Goal: Obtain resource: Obtain resource

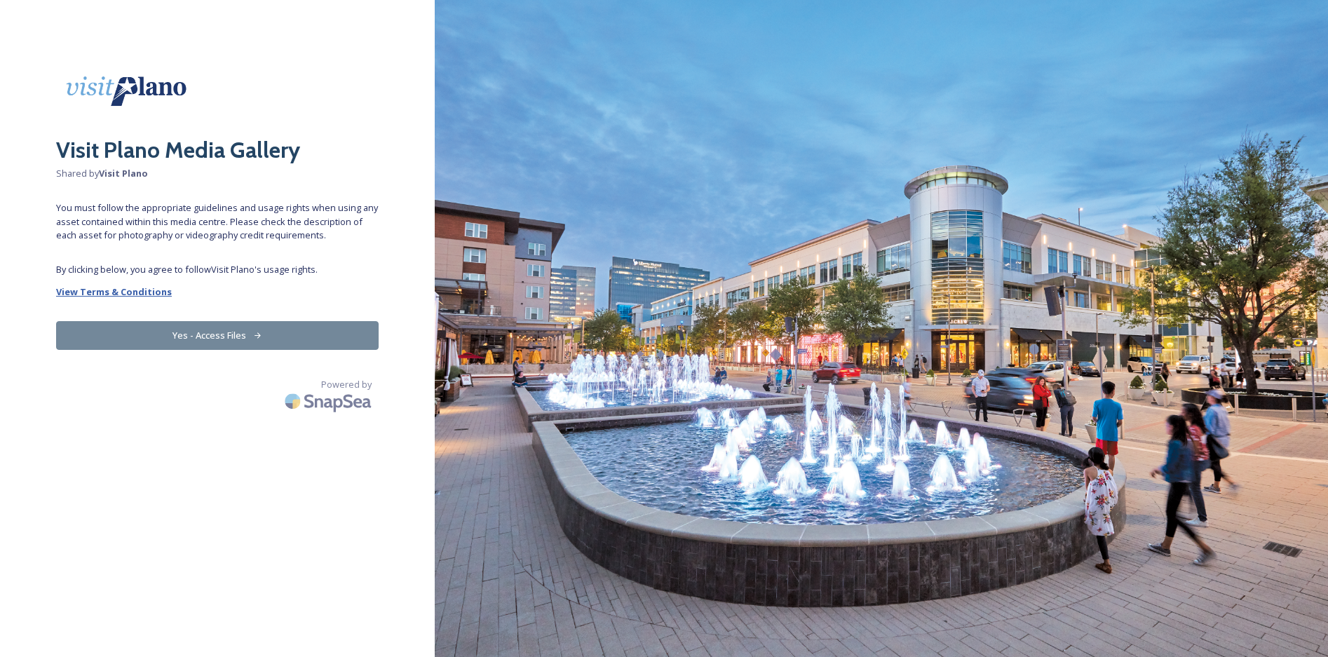
click at [135, 292] on strong "View Terms & Conditions" at bounding box center [114, 291] width 116 height 13
click at [156, 330] on button "Yes - Access Files" at bounding box center [217, 335] width 322 height 29
click at [246, 344] on button "Yes - Access Files" at bounding box center [217, 335] width 322 height 29
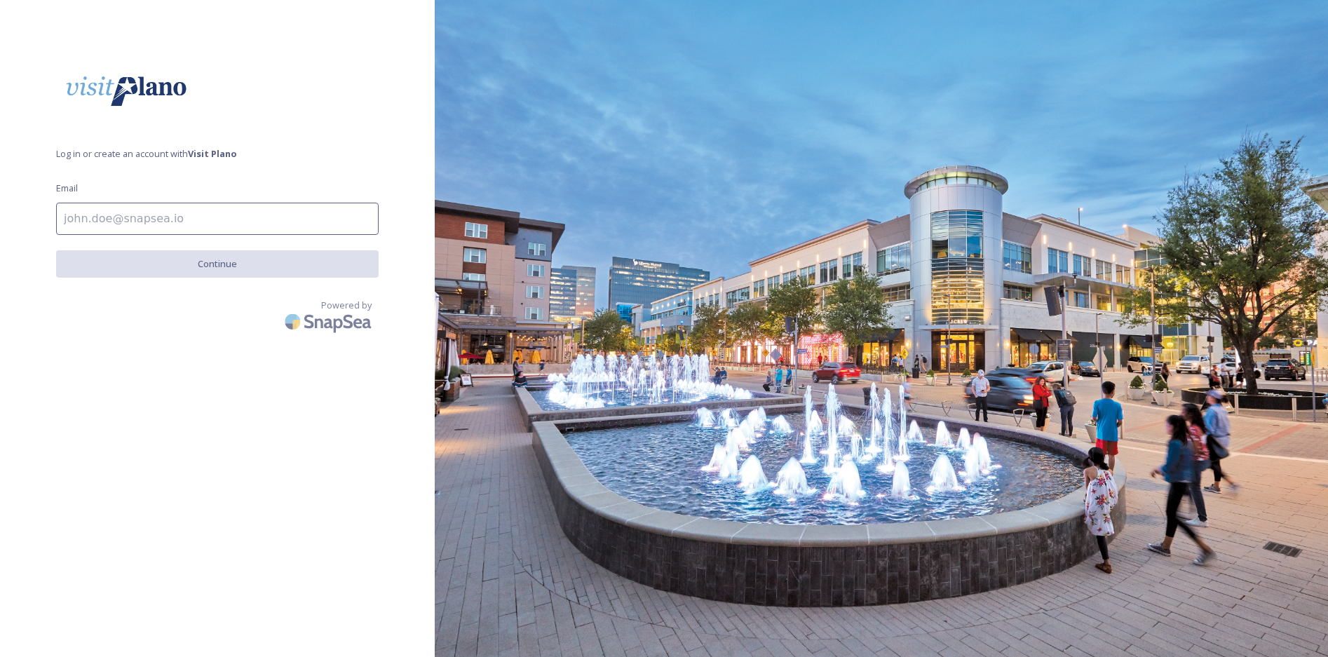
click at [234, 229] on input at bounding box center [217, 219] width 322 height 32
type input "rgray@centurionamerican.com"
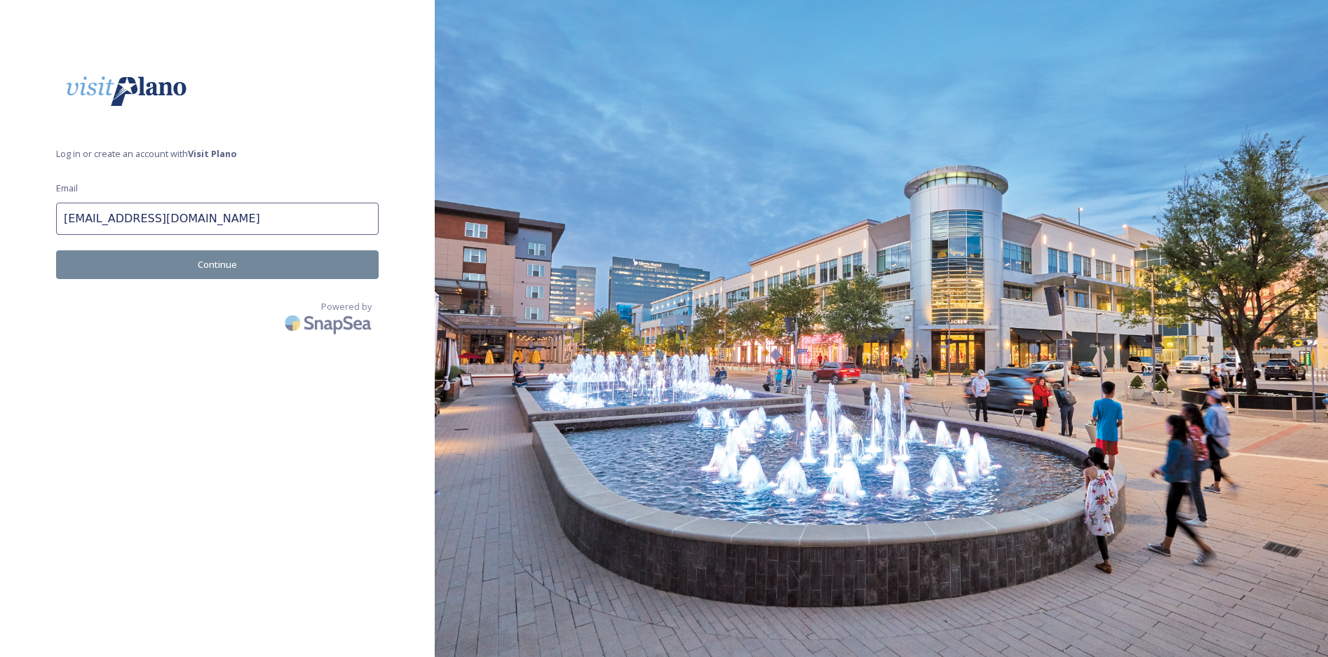
click at [216, 270] on button "Continue" at bounding box center [217, 264] width 322 height 29
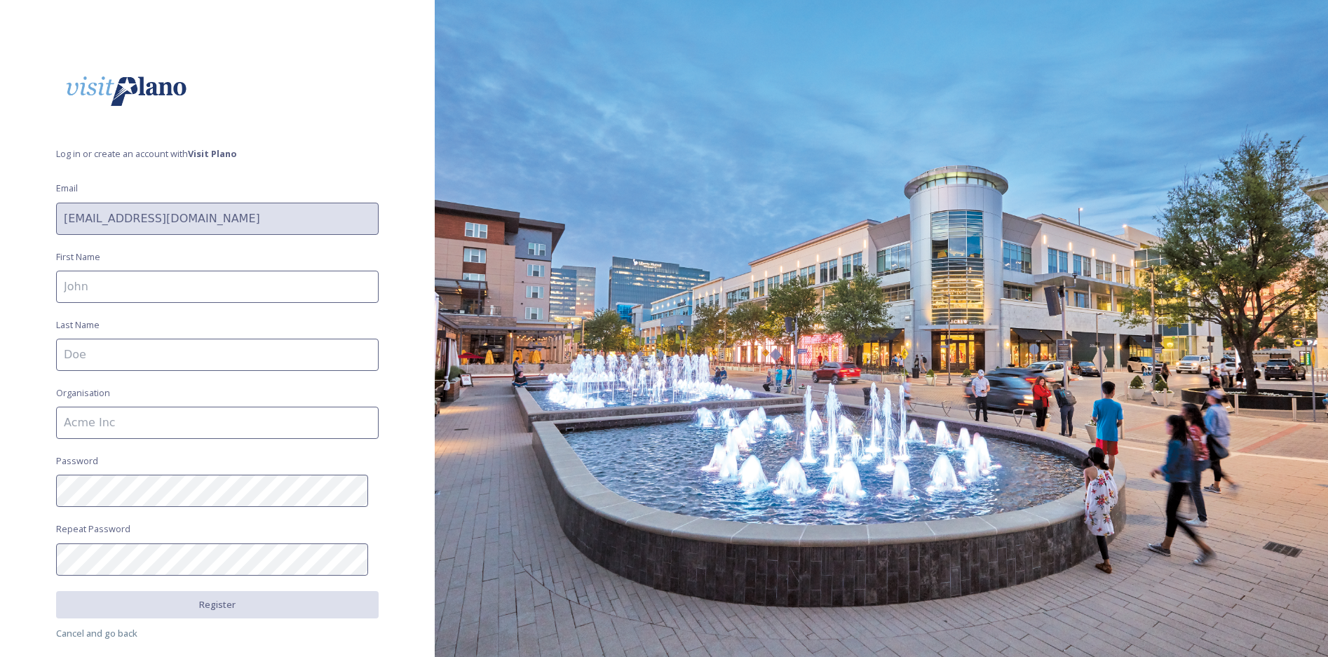
click at [215, 290] on input at bounding box center [217, 287] width 322 height 32
type input "Reagan"
type input "Gray"
type input "Centurion American"
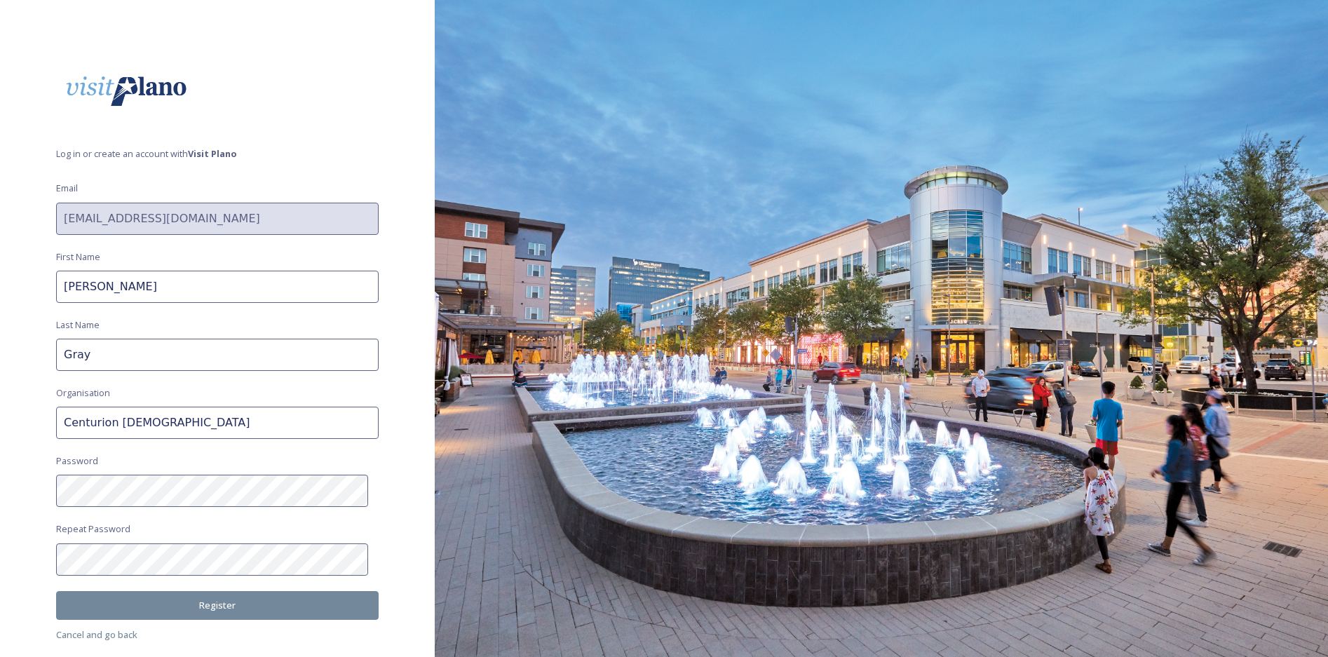
click at [243, 613] on button "Register" at bounding box center [217, 605] width 322 height 29
